Goal: Find specific page/section

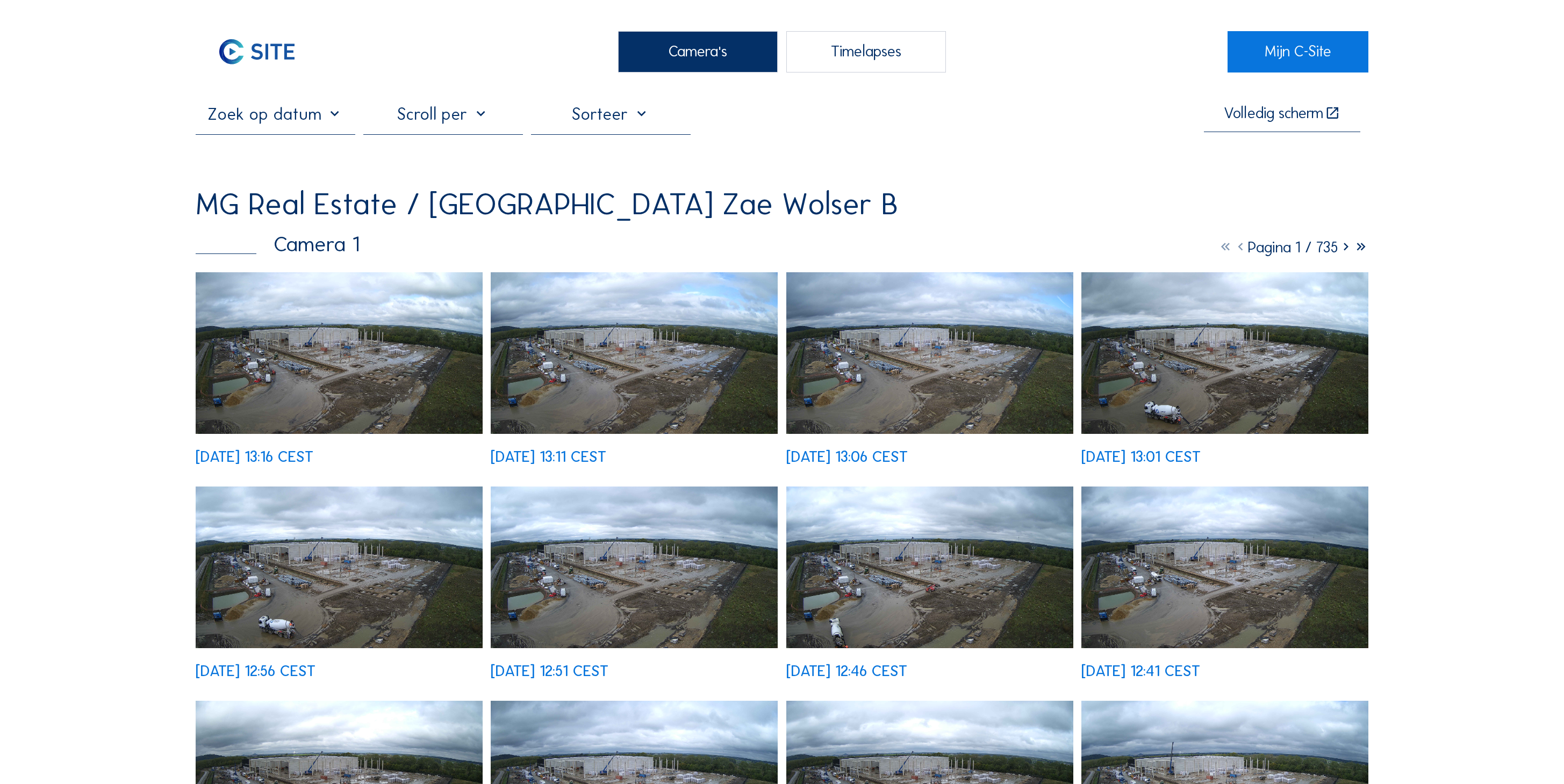
scroll to position [6, 0]
click at [1307, 55] on link "Mijn C-Site" at bounding box center [1298, 52] width 141 height 41
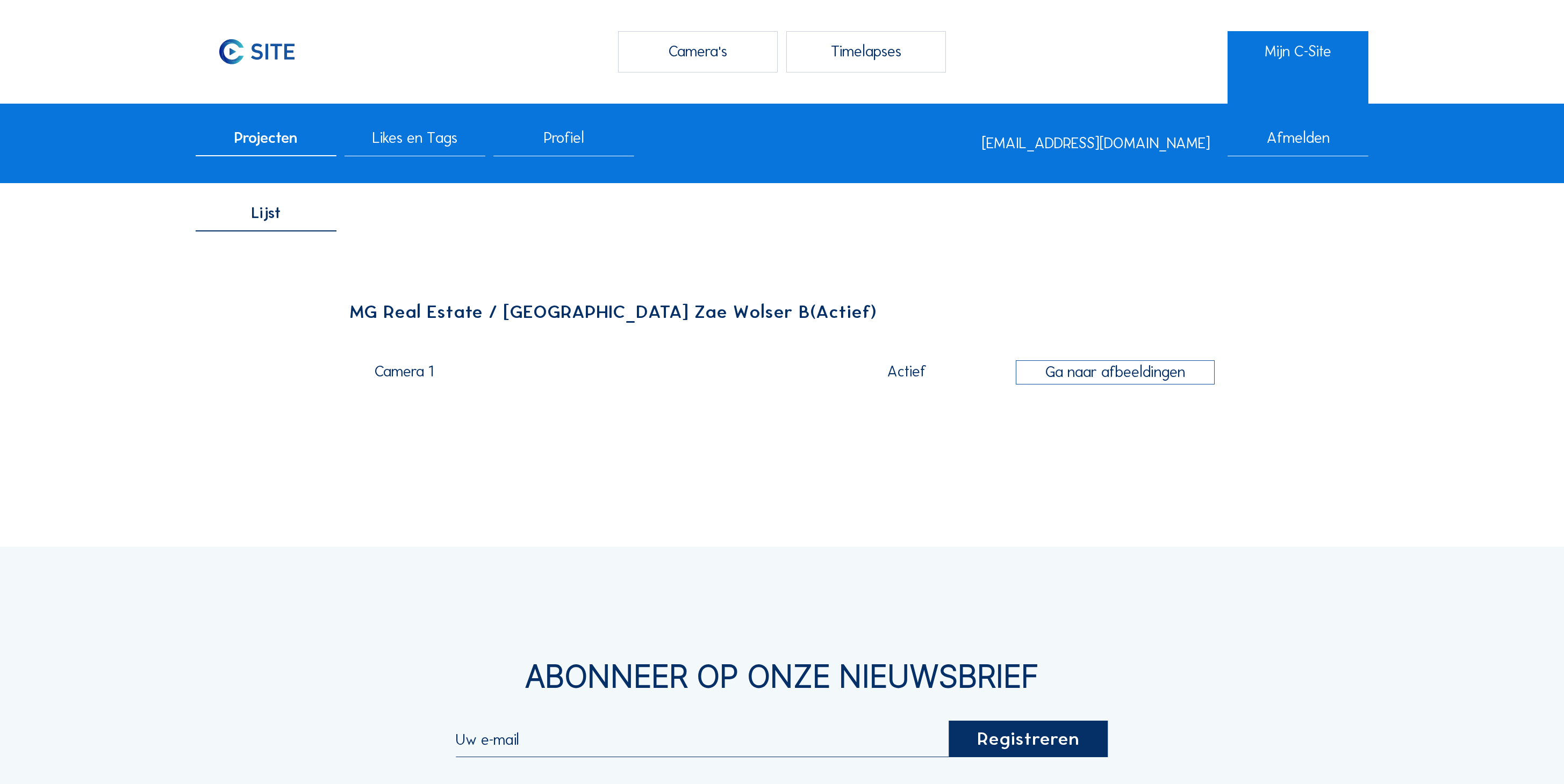
scroll to position [6, 0]
